Goal: Information Seeking & Learning: Learn about a topic

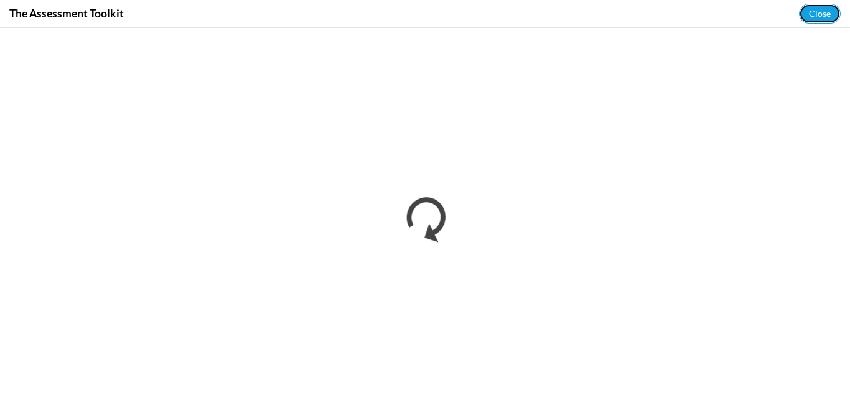
click at [822, 12] on button "Close" at bounding box center [820, 14] width 42 height 20
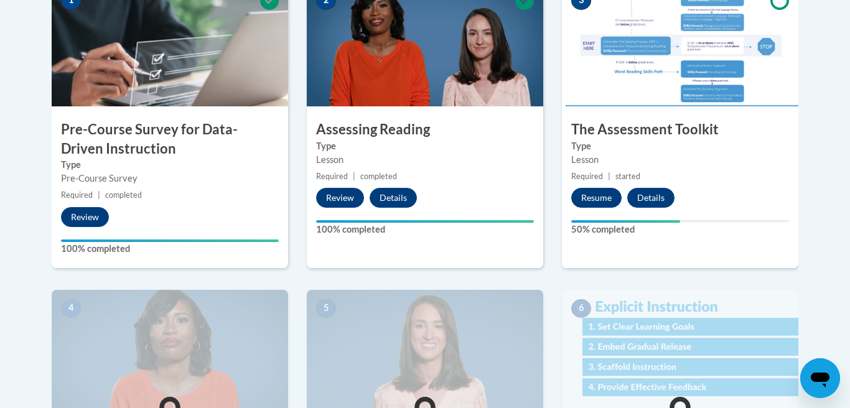
scroll to position [388, 0]
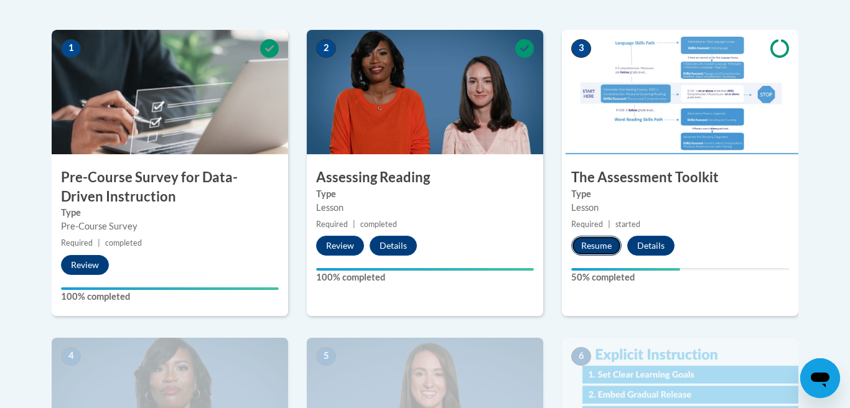
click at [600, 251] on button "Resume" at bounding box center [596, 246] width 50 height 20
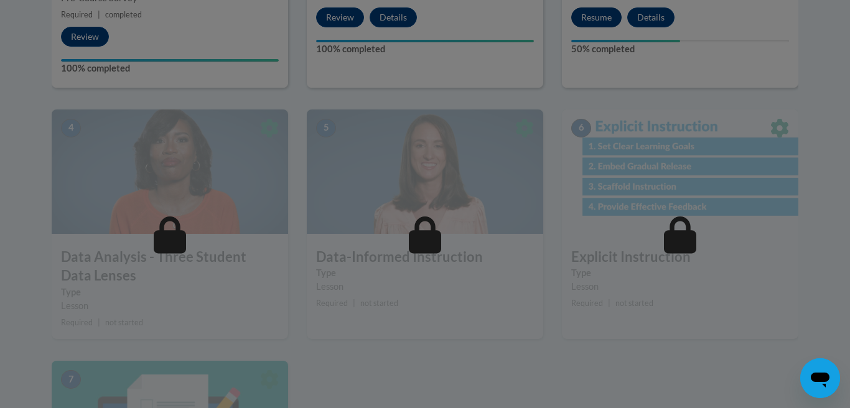
scroll to position [618, 0]
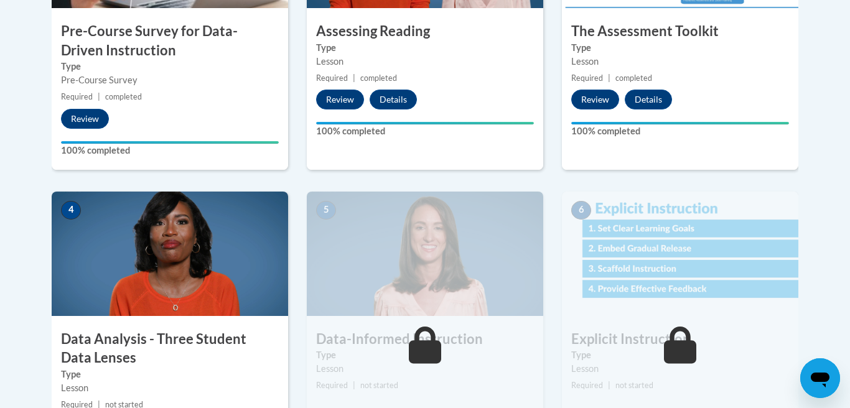
scroll to position [607, 0]
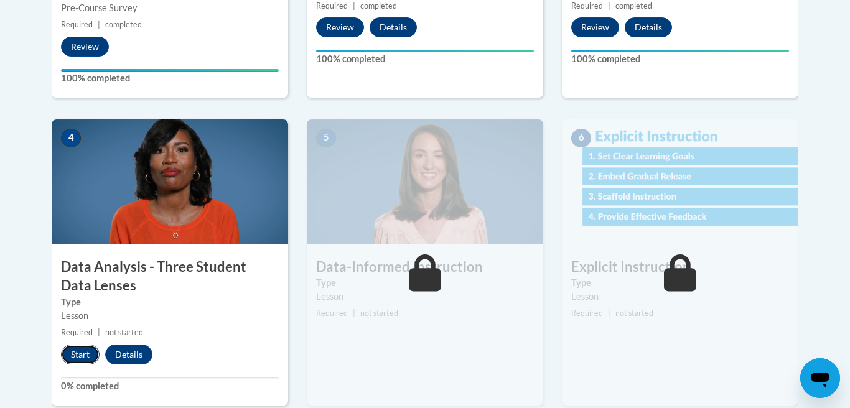
click at [82, 354] on button "Start" at bounding box center [80, 355] width 39 height 20
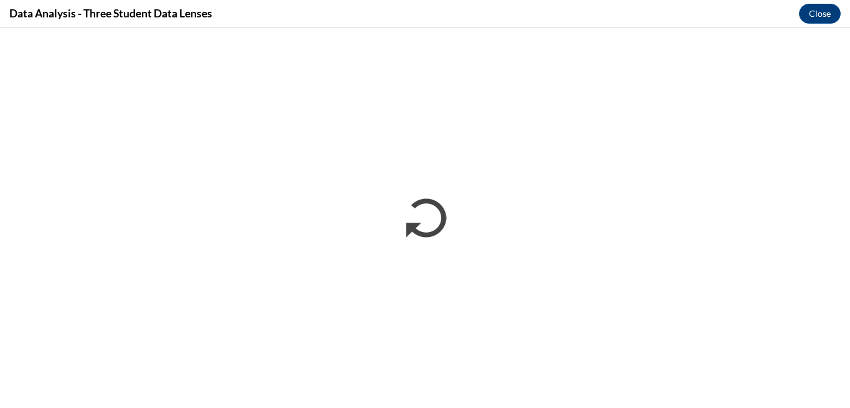
scroll to position [0, 0]
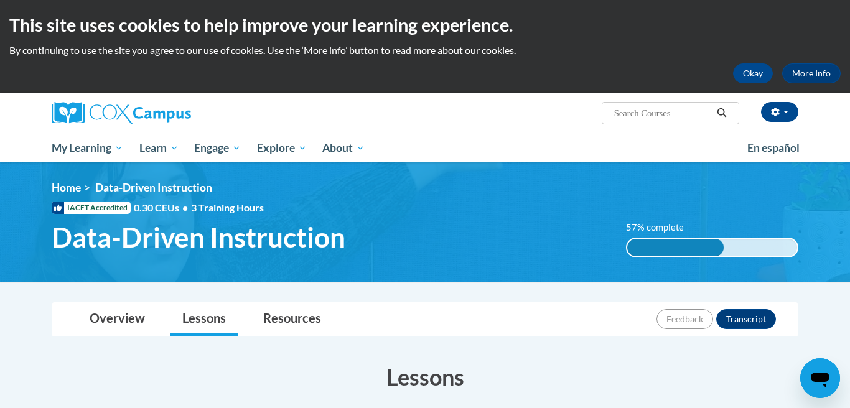
click at [695, 54] on p "By continuing to use the site you agree to our use of cookies. Use the ‘More in…" at bounding box center [425, 51] width 832 height 14
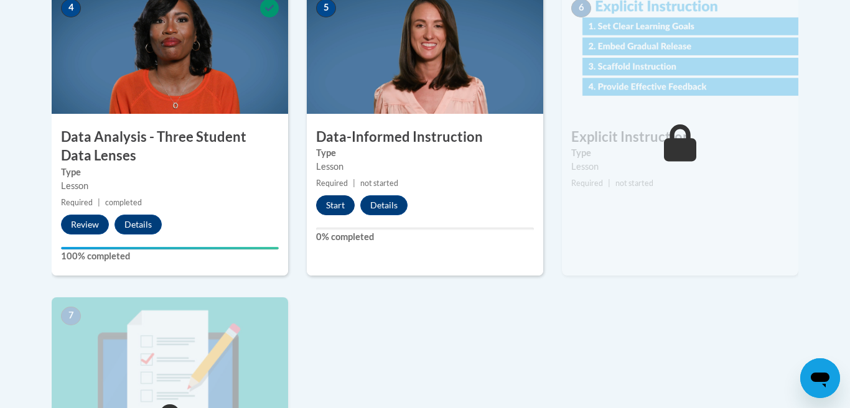
scroll to position [730, 0]
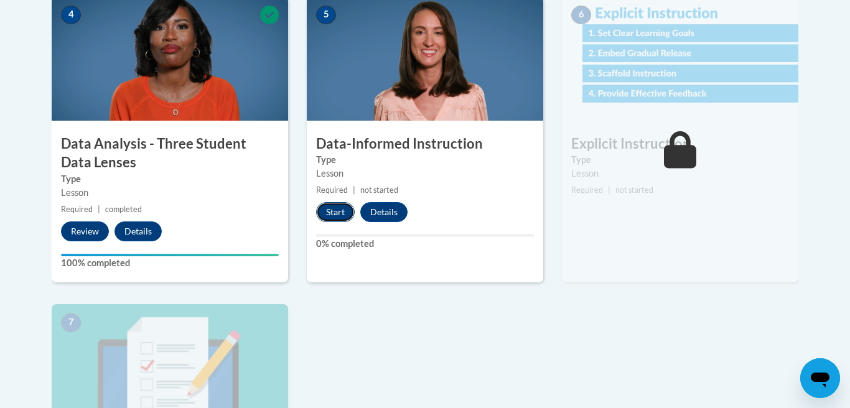
click at [335, 213] on button "Start" at bounding box center [335, 212] width 39 height 20
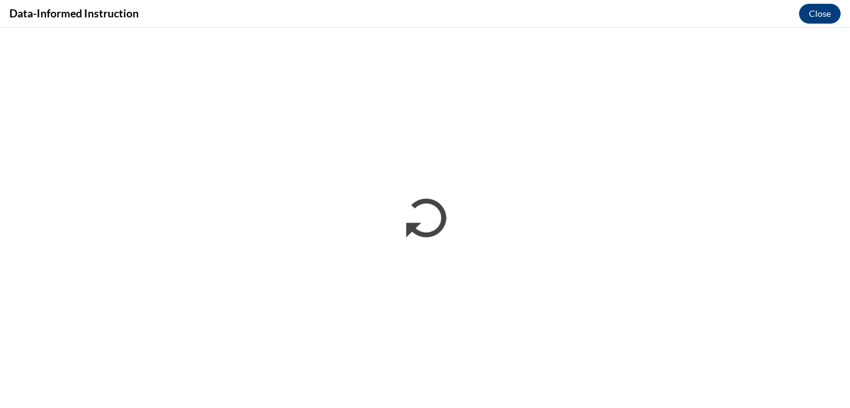
scroll to position [0, 0]
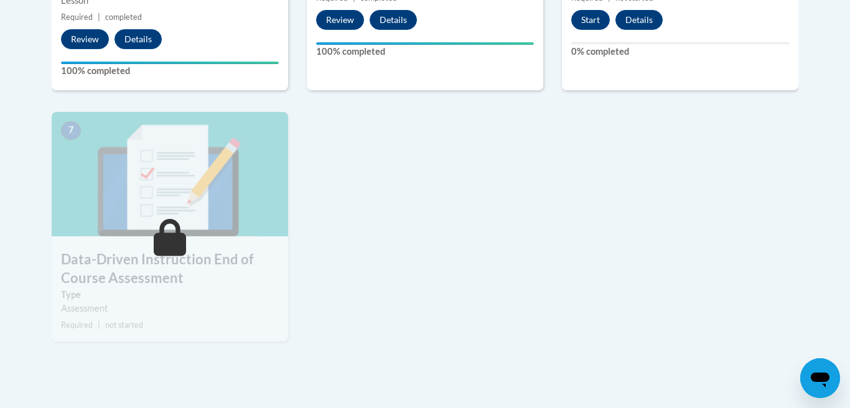
scroll to position [855, 0]
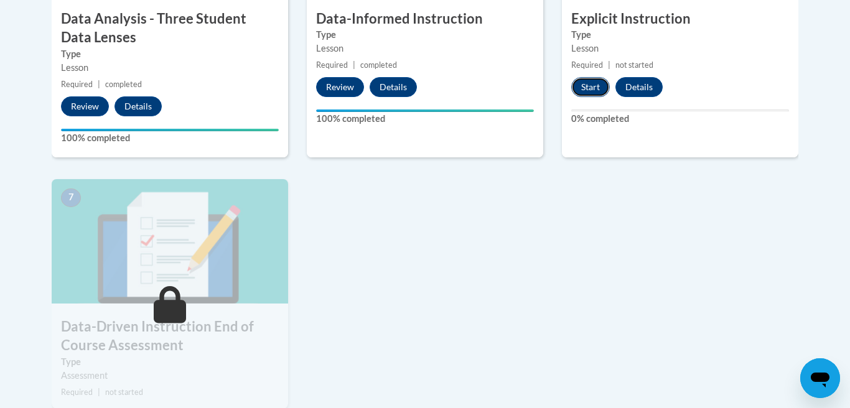
click at [594, 80] on button "Start" at bounding box center [590, 87] width 39 height 20
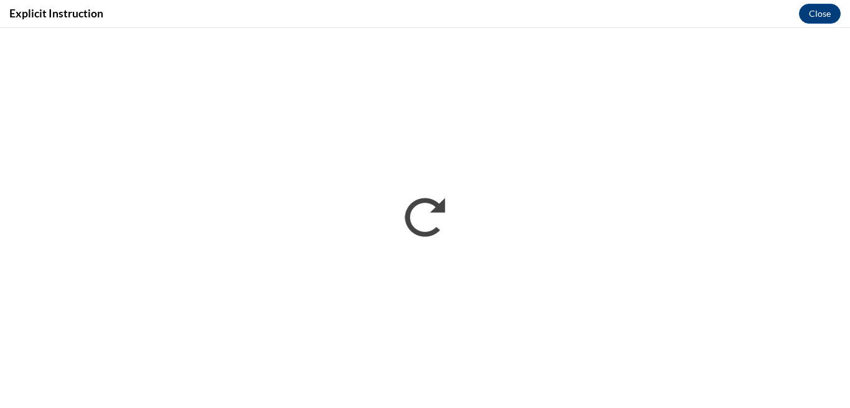
scroll to position [0, 0]
